Goal: Task Accomplishment & Management: Manage account settings

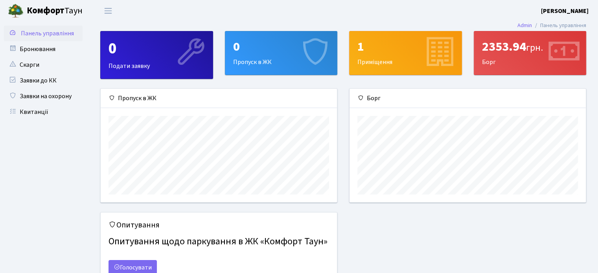
scroll to position [113, 236]
click at [69, 52] on link "Бронювання" at bounding box center [43, 49] width 79 height 16
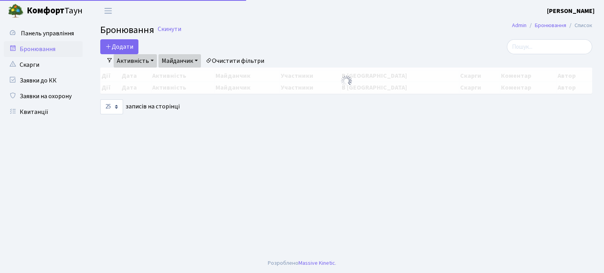
select select "25"
